Goal: Transaction & Acquisition: Obtain resource

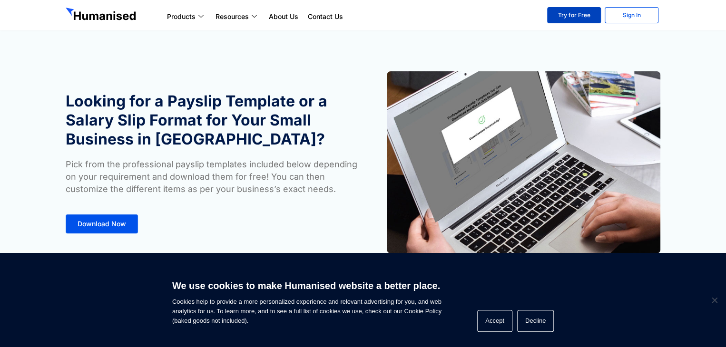
click at [587, 16] on link "Try for Free" at bounding box center [574, 15] width 54 height 16
click at [100, 225] on span "Download Now" at bounding box center [102, 224] width 49 height 7
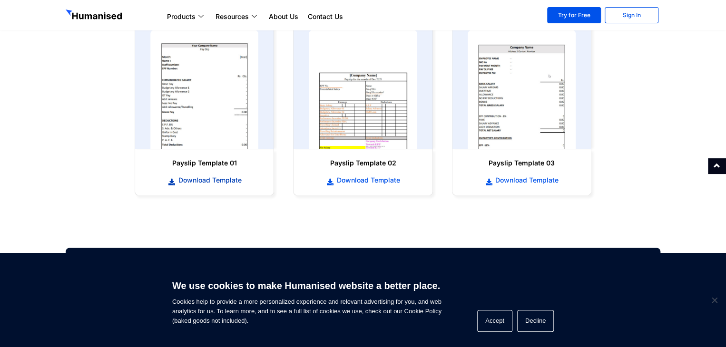
scroll to position [487, 0]
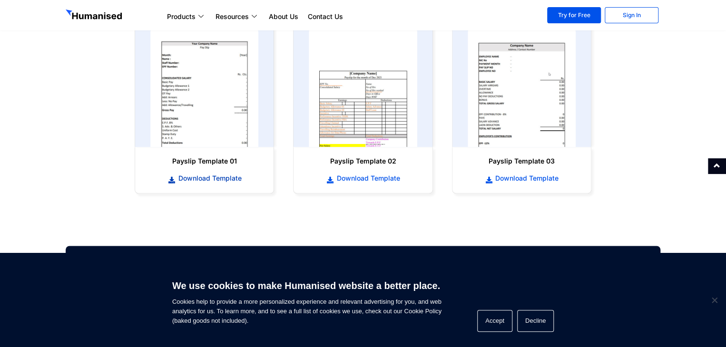
click at [198, 179] on span "Download Template" at bounding box center [209, 179] width 66 height 10
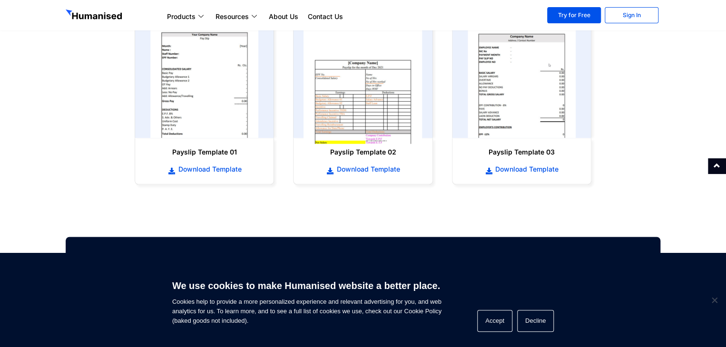
scroll to position [439, 0]
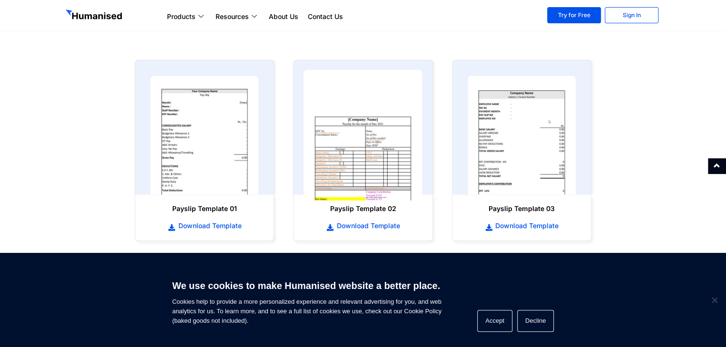
click at [402, 138] on img at bounding box center [363, 135] width 119 height 131
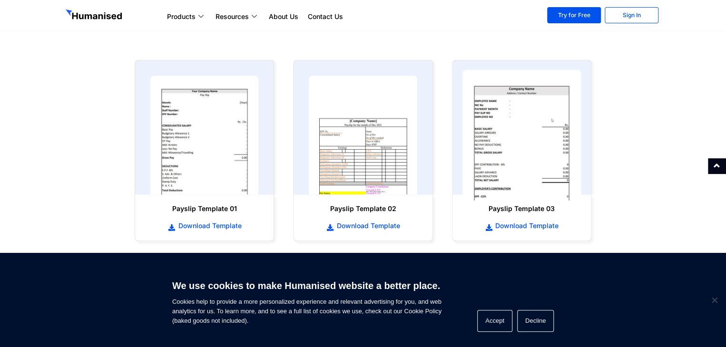
click at [522, 143] on img at bounding box center [521, 135] width 119 height 131
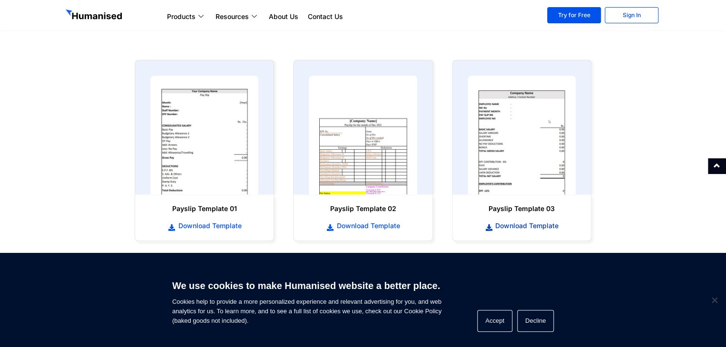
click at [535, 223] on span "Download Template" at bounding box center [526, 226] width 66 height 10
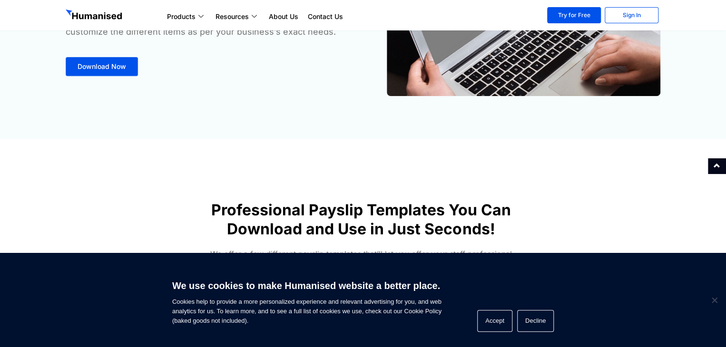
scroll to position [154, 0]
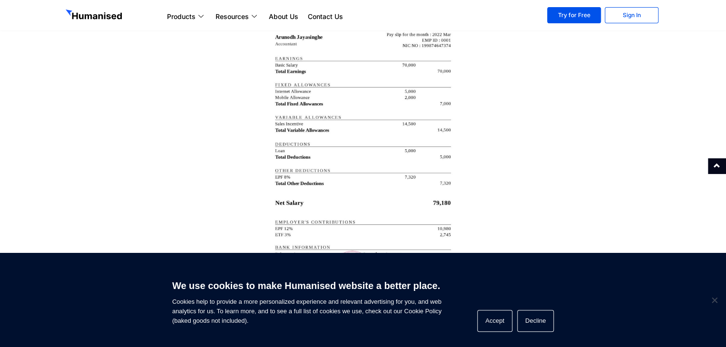
scroll to position [1761, 0]
